Goal: Check status

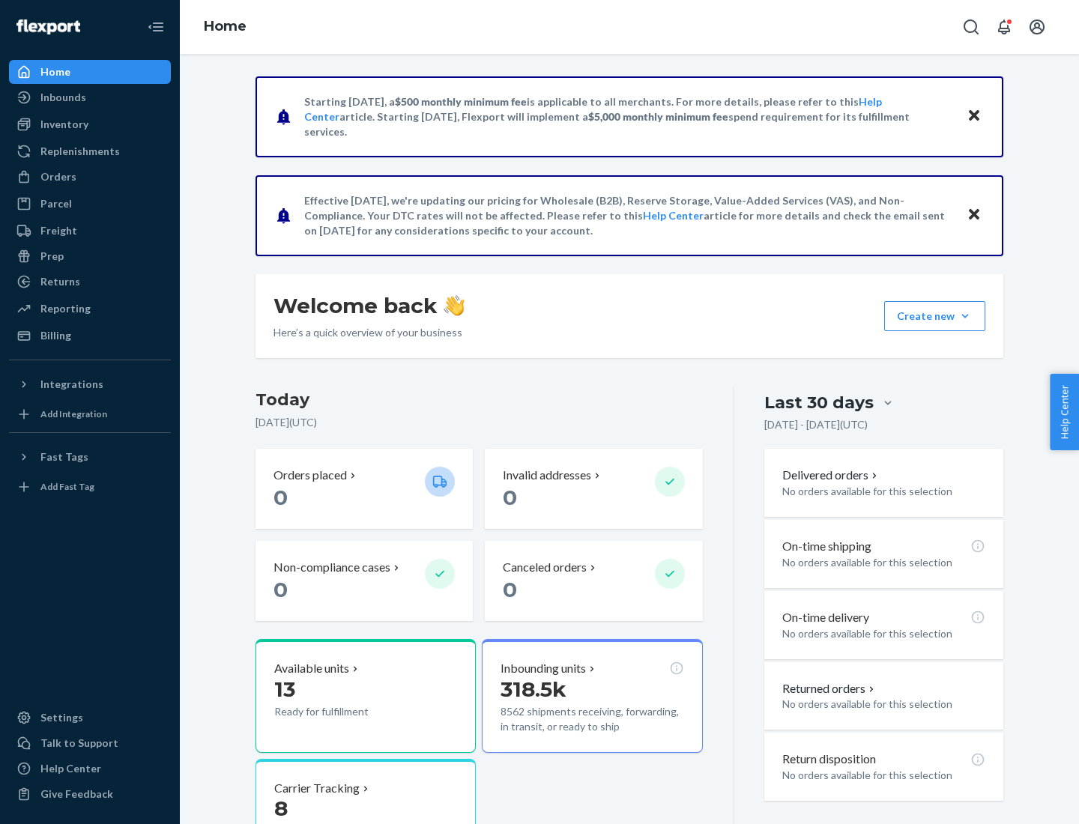
click at [965, 316] on button "Create new Create new inbound Create new order Create new product" at bounding box center [934, 316] width 101 height 30
click at [51, 256] on div "Prep" at bounding box center [51, 256] width 23 height 15
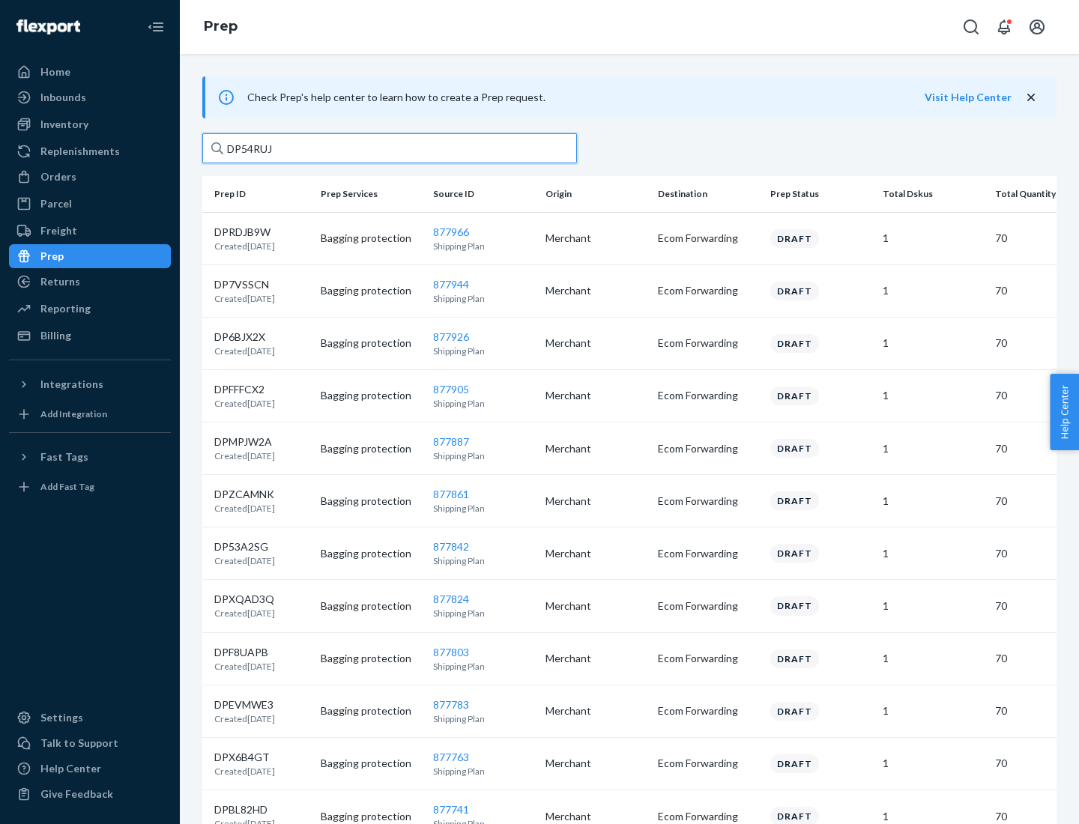
type input "DP54RUJL"
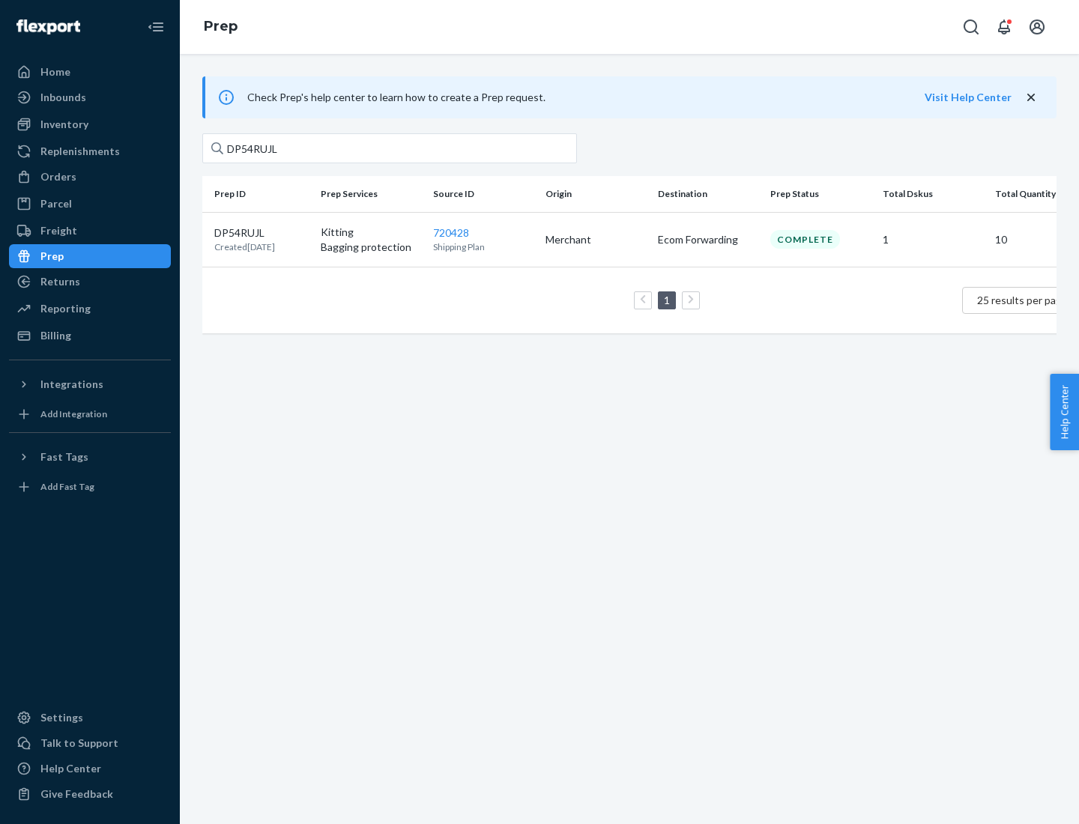
click at [261, 231] on p "DP54RUJL" at bounding box center [244, 232] width 61 height 15
